Goal: Task Accomplishment & Management: Complete application form

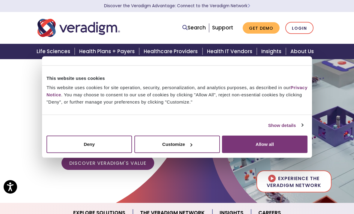
click at [330, 96] on img at bounding box center [313, 133] width 177 height 177
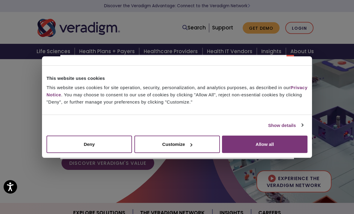
click at [329, 96] on div "Please accept marketing-cookies to watch this video." at bounding box center [177, 107] width 354 height 214
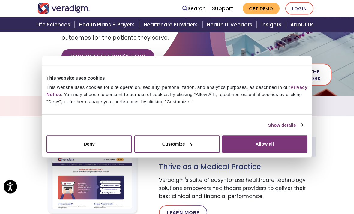
scroll to position [107, 0]
click at [301, 129] on link "Show details" at bounding box center [285, 125] width 35 height 7
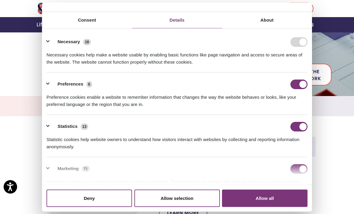
click at [33, 169] on div at bounding box center [93, 182] width 120 height 74
click at [267, 207] on button "Allow all" at bounding box center [265, 198] width 86 height 17
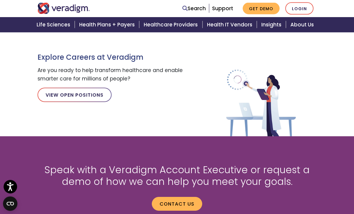
scroll to position [633, 0]
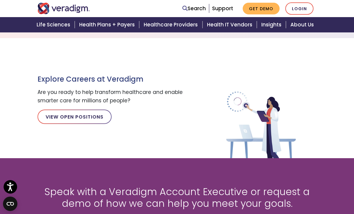
click at [82, 114] on link "View Open Positions" at bounding box center [75, 117] width 74 height 14
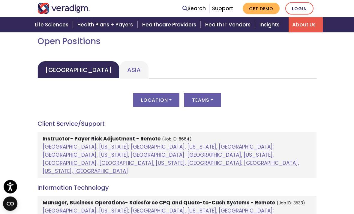
scroll to position [272, 0]
click at [120, 61] on link "Asia" at bounding box center [134, 70] width 29 height 18
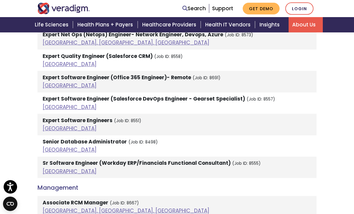
scroll to position [938, 0]
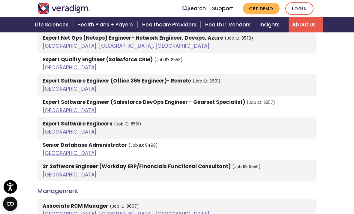
click at [96, 141] on strong "Senior Database Administrator" at bounding box center [85, 144] width 84 height 7
click at [49, 150] on link "India" at bounding box center [70, 153] width 54 height 7
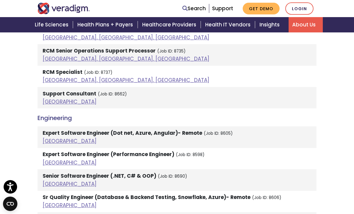
scroll to position [696, 0]
click at [46, 181] on link "India" at bounding box center [70, 184] width 54 height 7
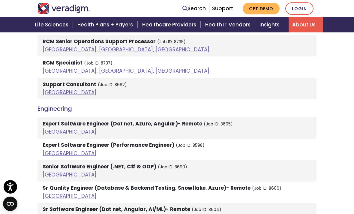
click at [50, 150] on link "India" at bounding box center [70, 153] width 54 height 7
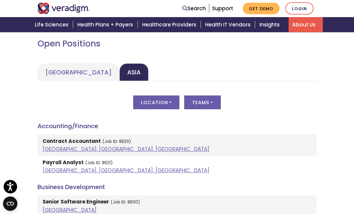
scroll to position [270, 0]
click at [168, 96] on button "Location" at bounding box center [156, 103] width 46 height 14
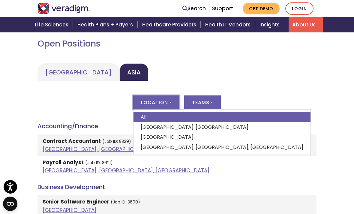
click at [185, 142] on link "Pune, Maharashtra, India" at bounding box center [222, 147] width 177 height 10
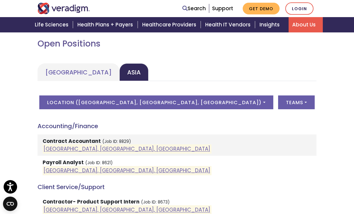
click at [278, 96] on button "Teams" at bounding box center [296, 103] width 37 height 14
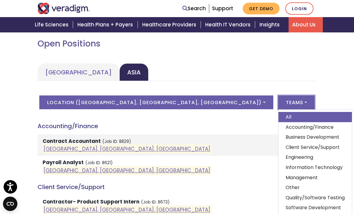
click at [311, 96] on div "Location ( Pune, Maharashtra, India ) All Dhaka, Bangladesh India Pune, Maharas…" at bounding box center [177, 106] width 279 height 21
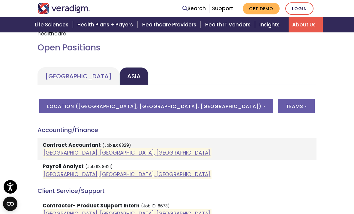
scroll to position [266, 0]
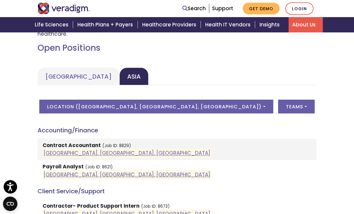
click at [208, 100] on button "Location ( Pune, Maharashtra, India )" at bounding box center [156, 107] width 234 height 14
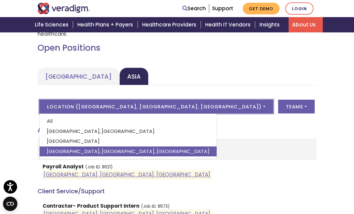
click at [145, 136] on link "India" at bounding box center [128, 141] width 177 height 10
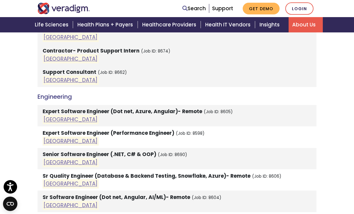
scroll to position [442, 0]
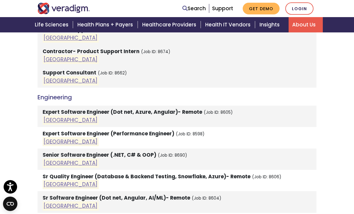
click at [52, 159] on link "India" at bounding box center [71, 162] width 54 height 7
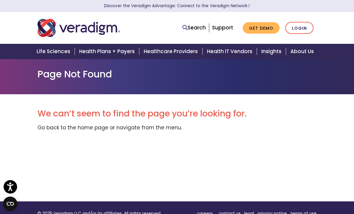
click at [124, 128] on p "Go back to the home page or navigate from the menu." at bounding box center [177, 128] width 279 height 8
click at [47, 127] on p "Go back to the home page or navigate from the menu." at bounding box center [177, 128] width 279 height 8
